Goal: Information Seeking & Learning: Learn about a topic

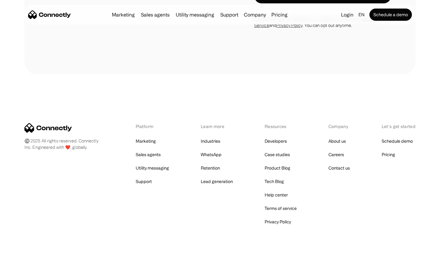
scroll to position [516, 0]
